Goal: Information Seeking & Learning: Find specific fact

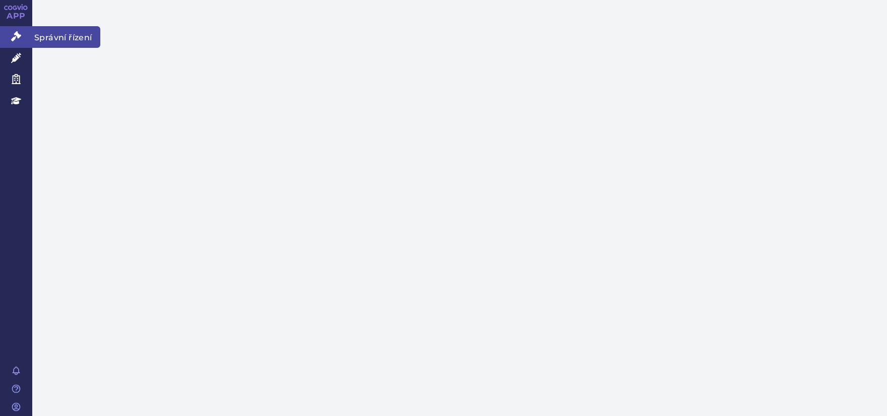
click at [19, 37] on icon at bounding box center [16, 36] width 10 height 10
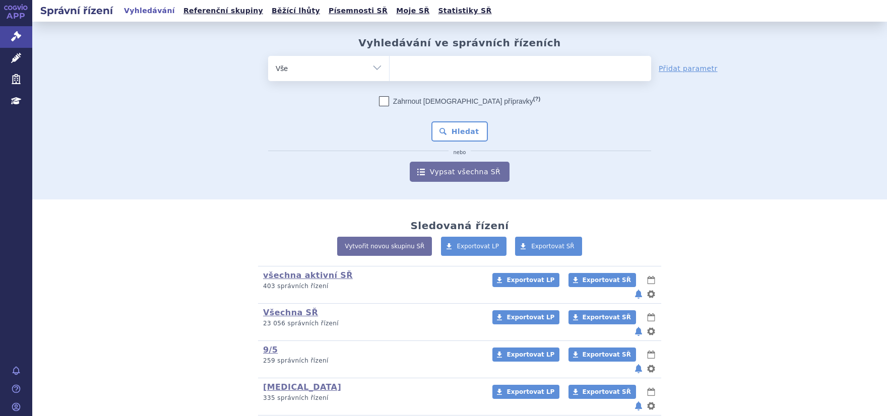
drag, startPoint x: 423, startPoint y: 50, endPoint x: 427, endPoint y: 54, distance: 5.7
click at [426, 52] on div "Vyhledávání ve správních řízeních odstranit Vše Spisová značka Od" at bounding box center [459, 109] width 635 height 145
click at [429, 63] on ul at bounding box center [521, 66] width 262 height 21
click at [390, 63] on select at bounding box center [389, 67] width 1 height 25
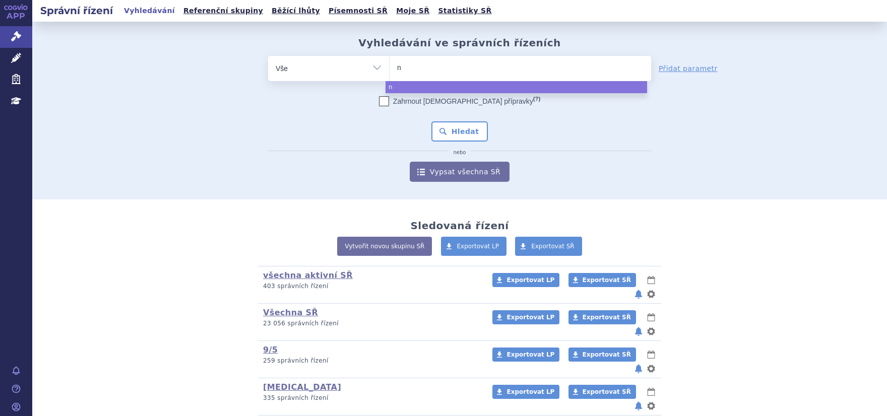
type input "ni"
type input "nile"
type input "nilem"
type input "nilemd"
type input "nilemdo"
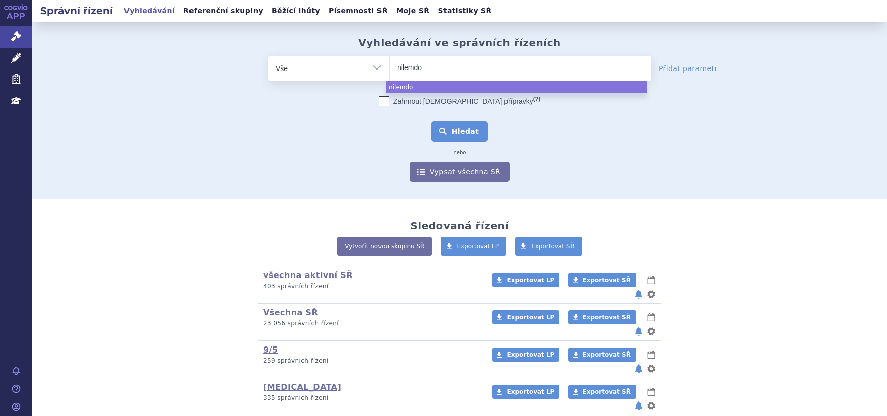
select select "nilemdo"
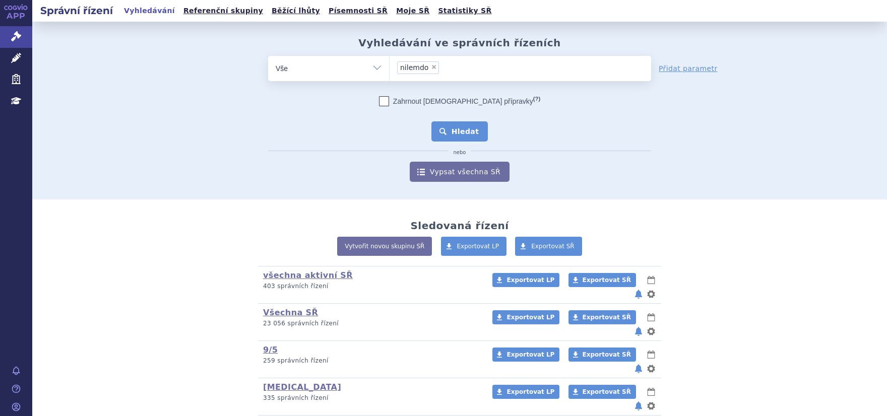
click at [445, 130] on button "Hledat" at bounding box center [459, 131] width 57 height 20
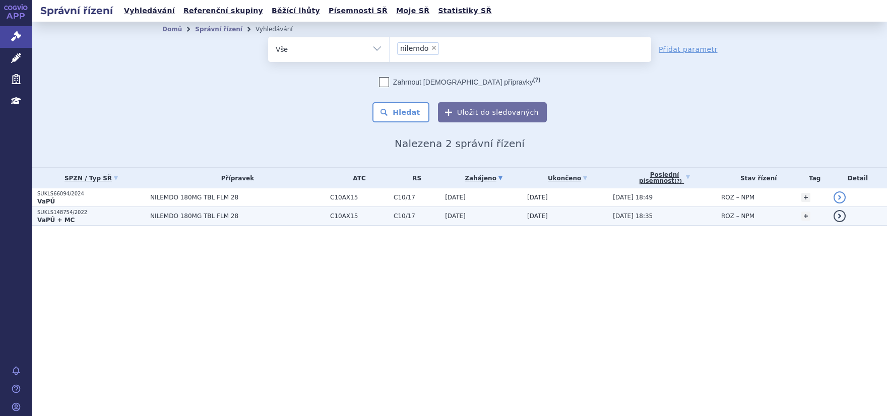
click at [47, 210] on p "SUKLS148754/2022" at bounding box center [91, 212] width 108 height 7
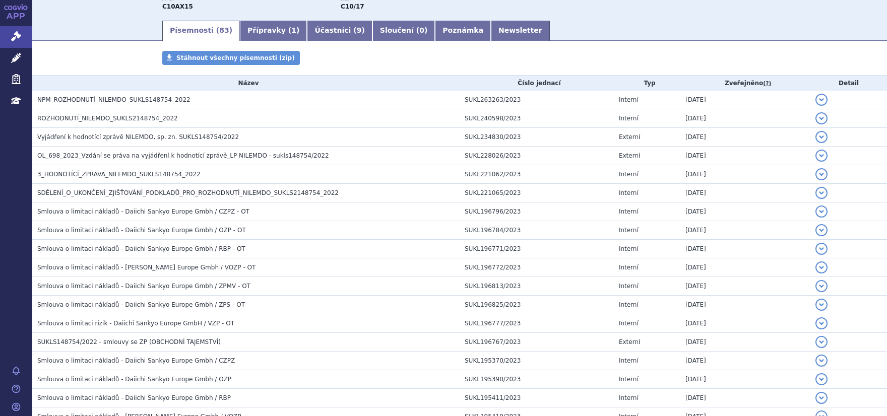
scroll to position [127, 0]
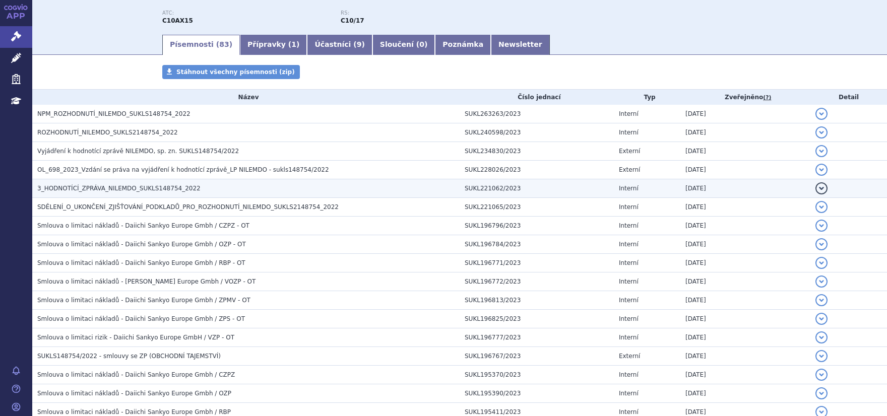
click at [102, 190] on span "3_HODNOTÍCÍ_ZPRÁVA_NILEMDO_SUKLS148754_2022" at bounding box center [118, 188] width 163 height 7
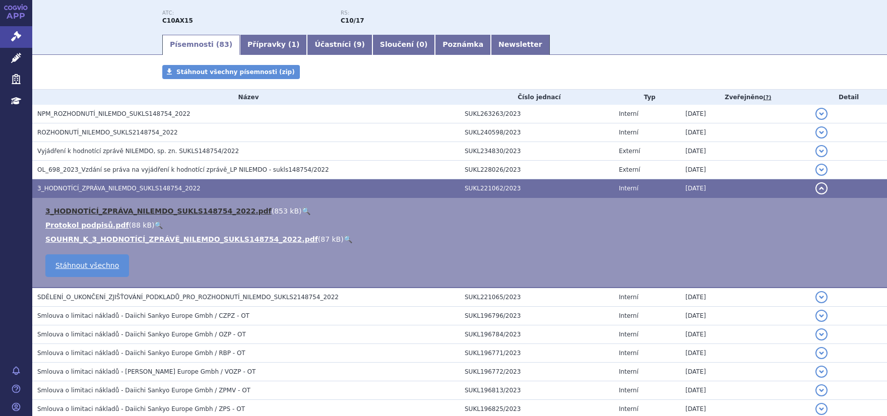
click at [137, 213] on link "3_HODNOTÍCÍ_ZPRÁVA_NILEMDO_SUKLS148754_2022.pdf" at bounding box center [158, 211] width 226 height 8
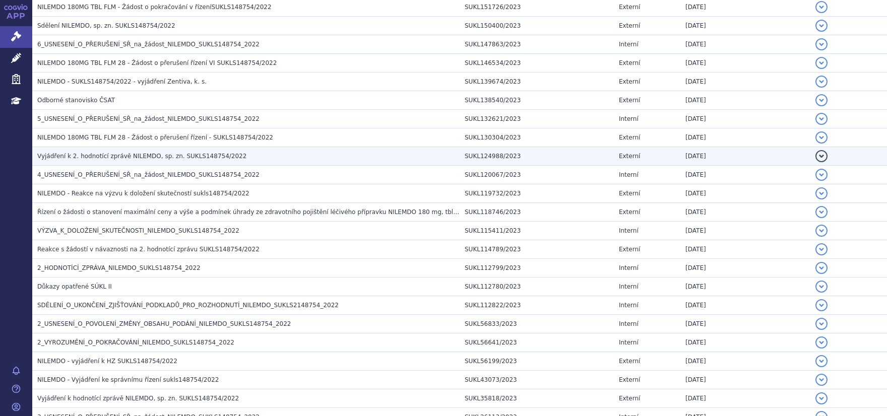
scroll to position [828, 0]
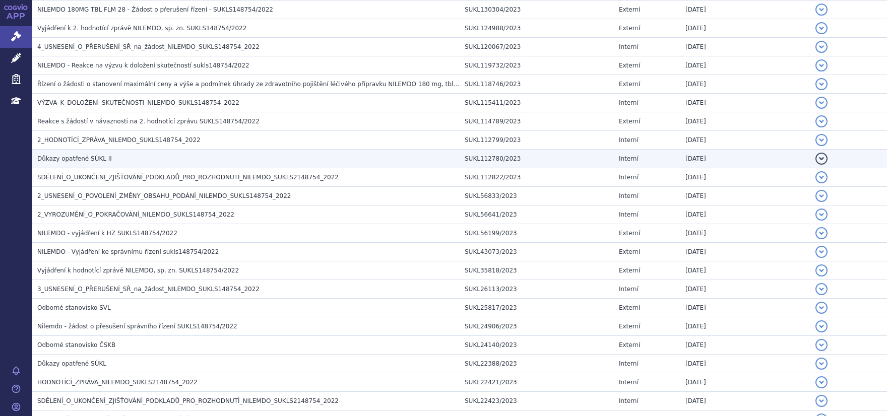
click at [84, 162] on td "Důkazy opatřené SÚKL II" at bounding box center [245, 159] width 427 height 19
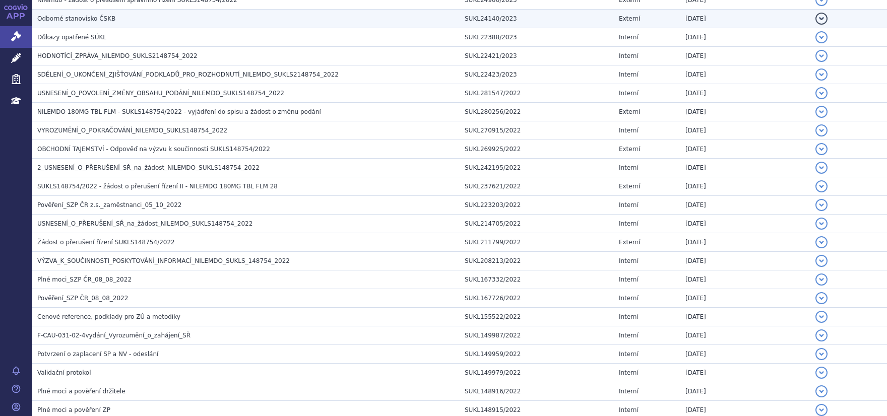
scroll to position [1312, 0]
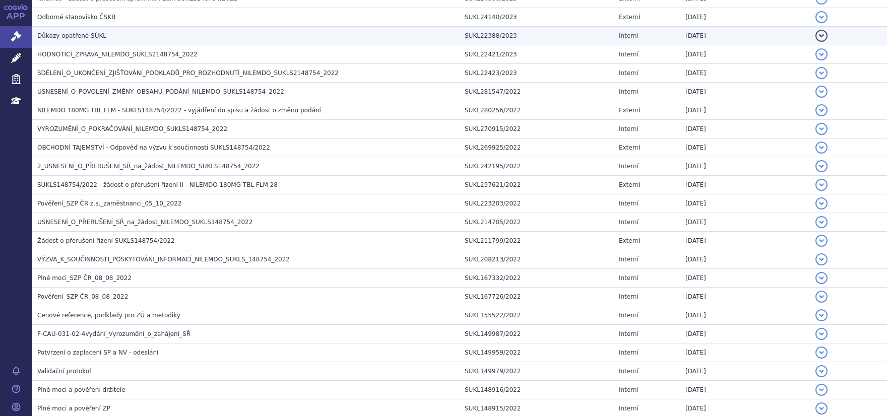
click at [65, 36] on span "Důkazy opatřené SÚKL" at bounding box center [71, 35] width 69 height 7
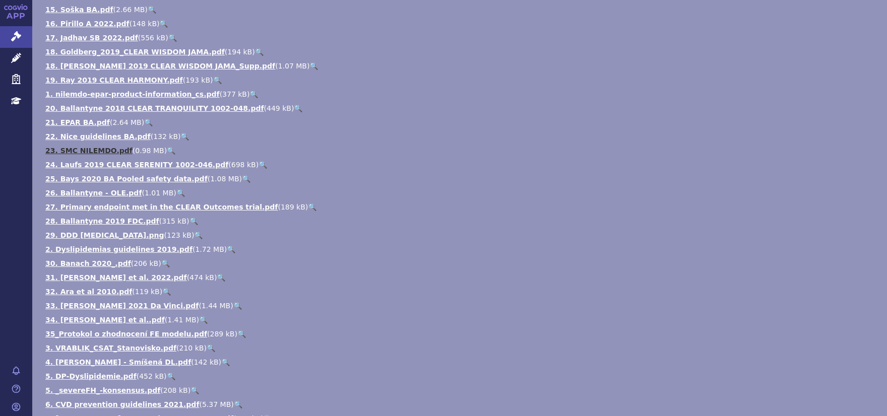
scroll to position [1257, 0]
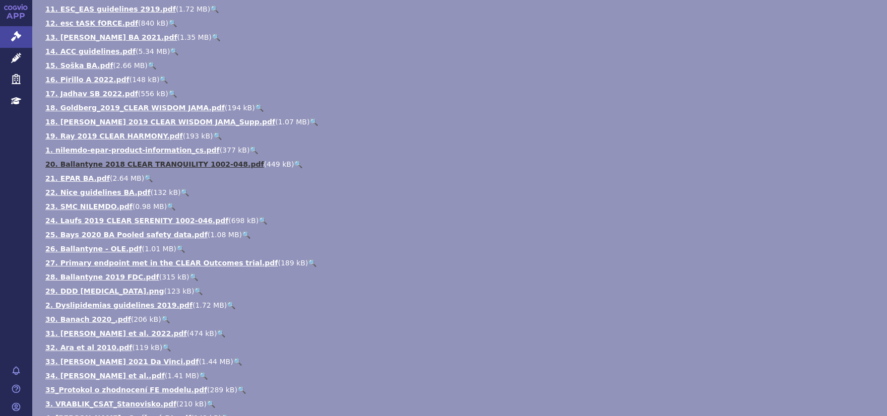
click at [75, 162] on link "20. Ballantyne 2018 CLEAR TRANQUILITY 1002-048.pdf" at bounding box center [154, 164] width 219 height 8
